Goal: Task Accomplishment & Management: Use online tool/utility

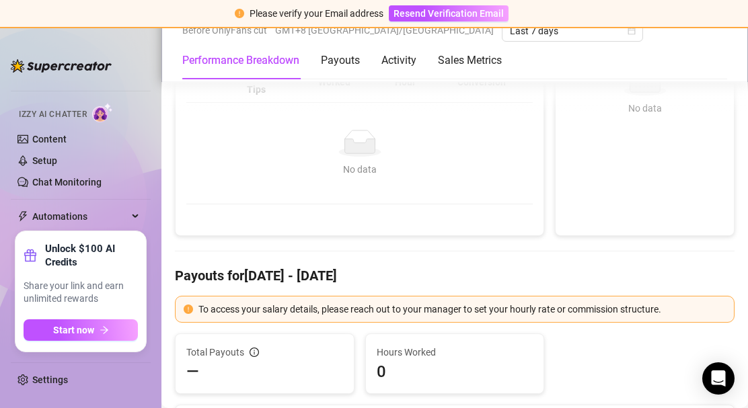
scroll to position [67, 0]
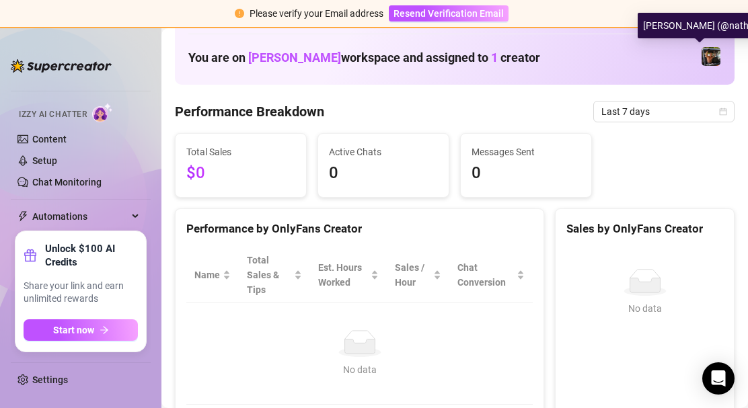
click at [375, 54] on img at bounding box center [711, 56] width 19 height 19
click at [375, 59] on img at bounding box center [711, 56] width 19 height 19
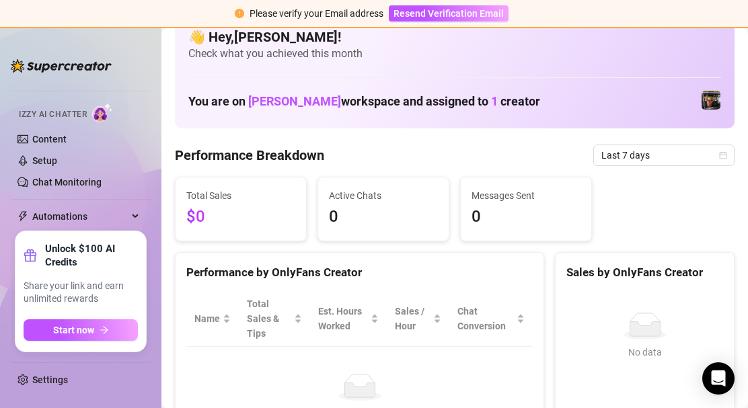
scroll to position [0, 0]
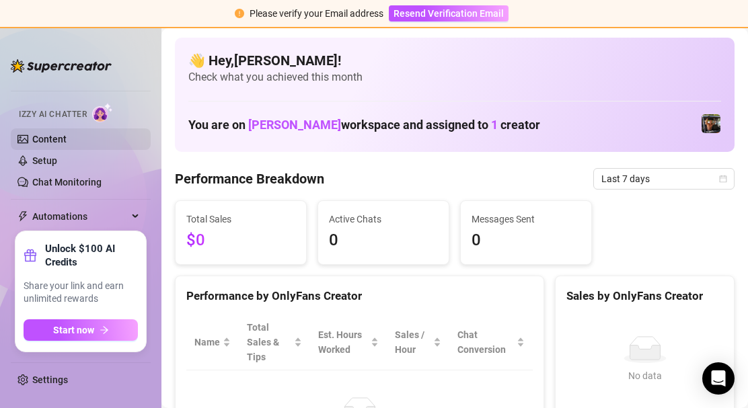
click at [67, 141] on link "Content" at bounding box center [49, 139] width 34 height 11
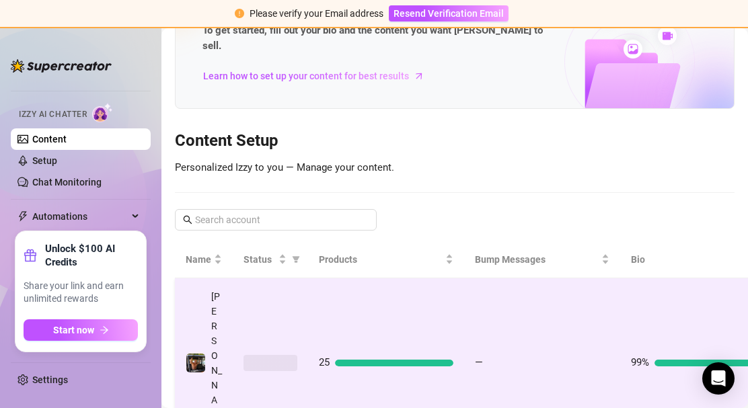
scroll to position [86, 0]
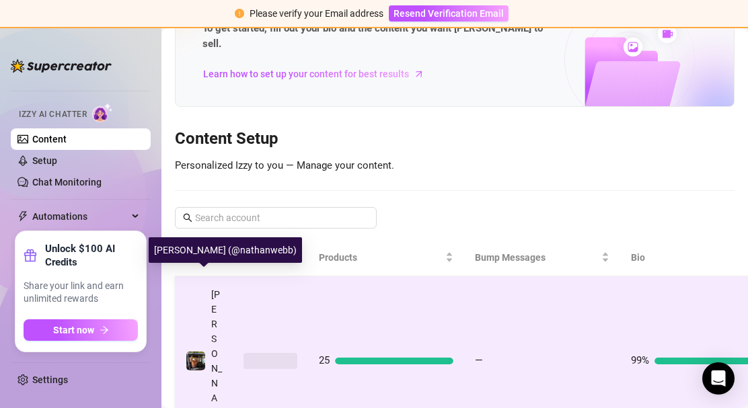
click at [198, 282] on img at bounding box center [195, 361] width 19 height 19
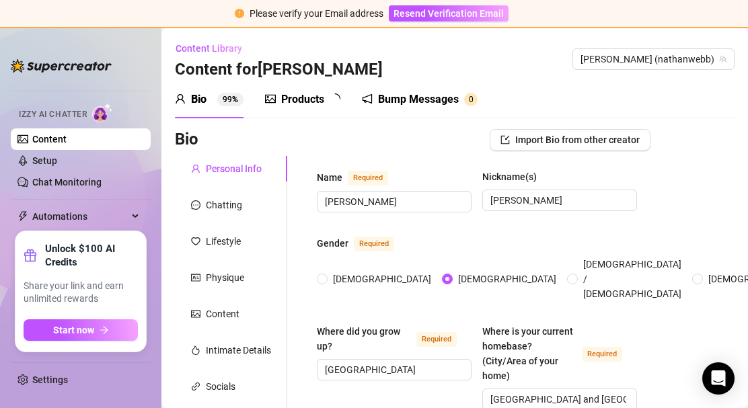
radio input "true"
type input "[DATE]"
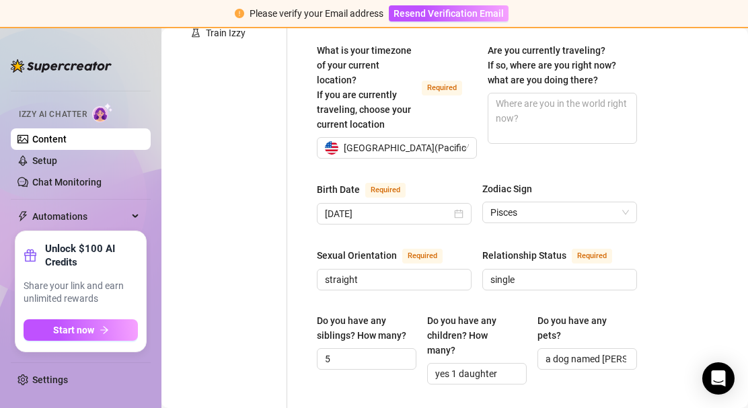
scroll to position [404, 0]
